Goal: Information Seeking & Learning: Learn about a topic

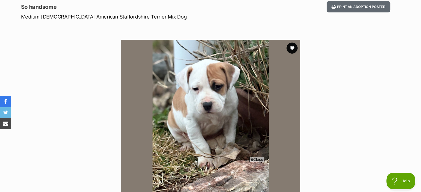
scroll to position [75, 0]
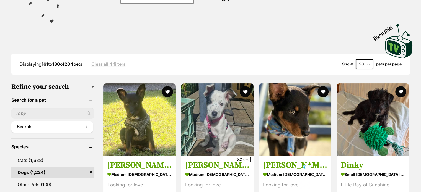
click at [33, 113] on input "text" at bounding box center [52, 113] width 83 height 11
type input "charlotte"
click at [47, 126] on button "Search" at bounding box center [52, 126] width 82 height 11
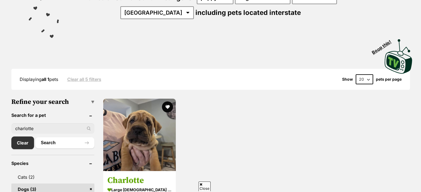
scroll to position [114, 0]
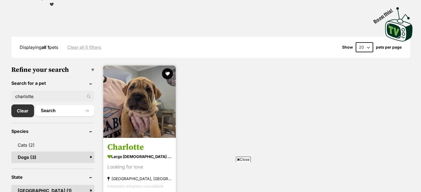
click at [136, 93] on img at bounding box center [139, 102] width 72 height 72
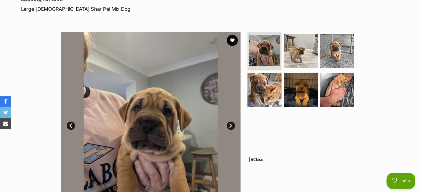
scroll to position [82, 0]
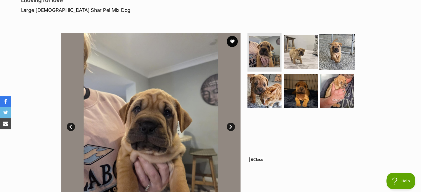
click at [335, 48] on img at bounding box center [337, 52] width 36 height 36
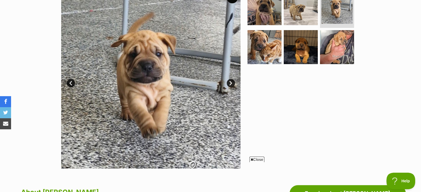
scroll to position [126, 0]
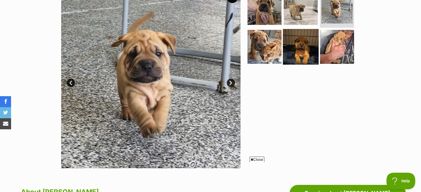
click at [301, 42] on img at bounding box center [301, 47] width 36 height 36
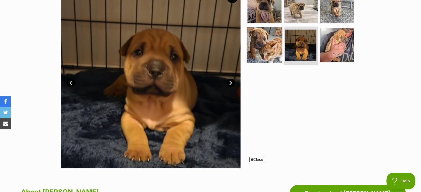
click at [261, 44] on img at bounding box center [264, 45] width 36 height 36
